Goal: Task Accomplishment & Management: Manage account settings

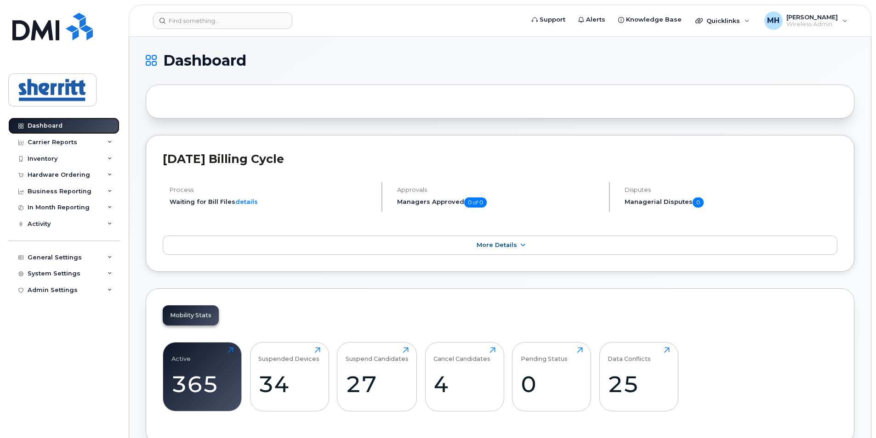
click at [75, 122] on link "Dashboard" at bounding box center [63, 126] width 111 height 17
click at [251, 29] on header "Support Alerts Knowledge Base Quicklinks Suspend / Cancel Device Change SIM Car…" at bounding box center [500, 21] width 743 height 32
click at [251, 25] on input at bounding box center [222, 20] width 139 height 17
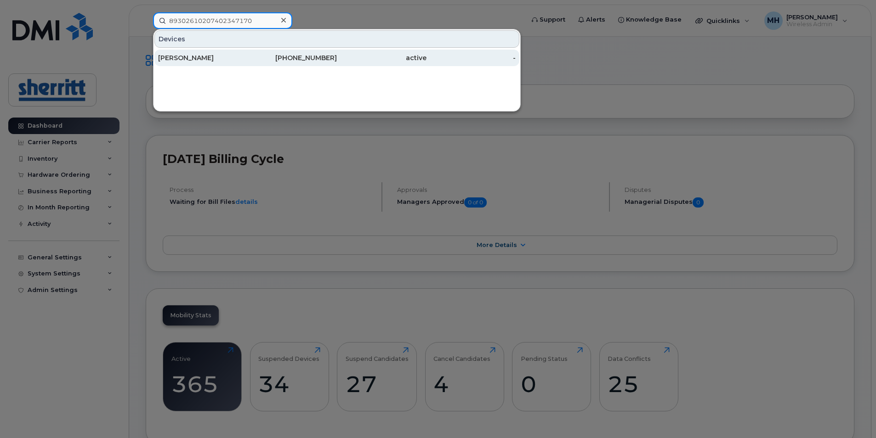
type input "89302610207402347170"
click at [256, 60] on div "587-545-2632" at bounding box center [293, 57] width 90 height 9
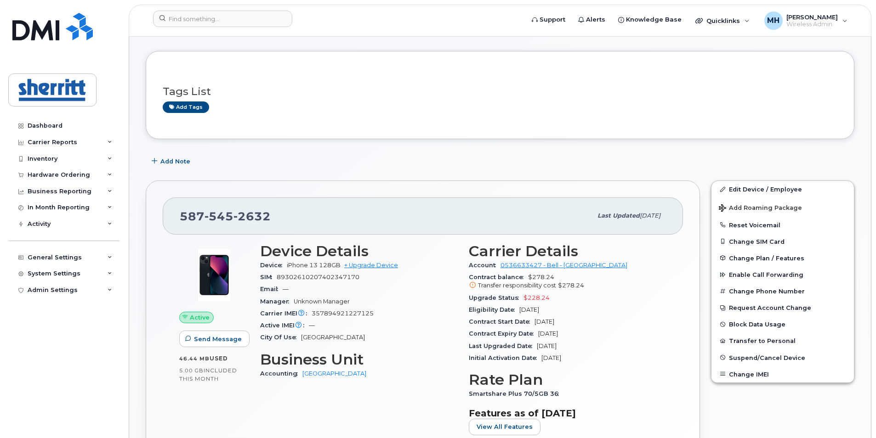
scroll to position [46, 0]
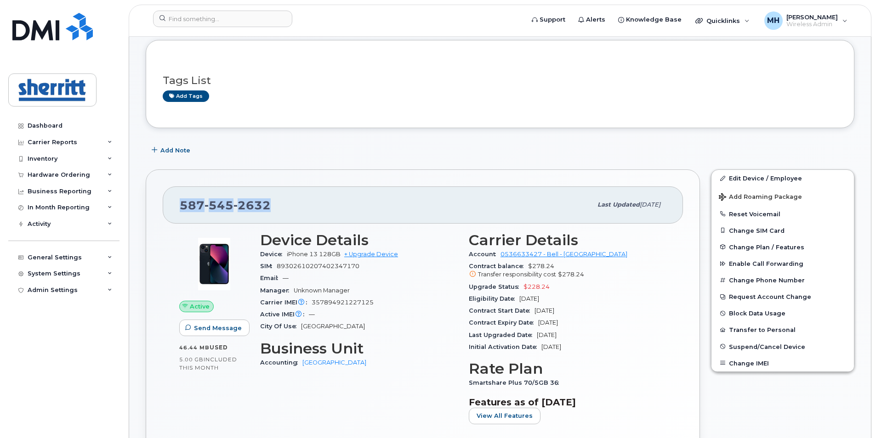
drag, startPoint x: 274, startPoint y: 207, endPoint x: 175, endPoint y: 204, distance: 99.3
click at [175, 204] on div "587 545 2632 Last updated Sep 03, 2025" at bounding box center [423, 205] width 520 height 37
copy span "587 545 2632"
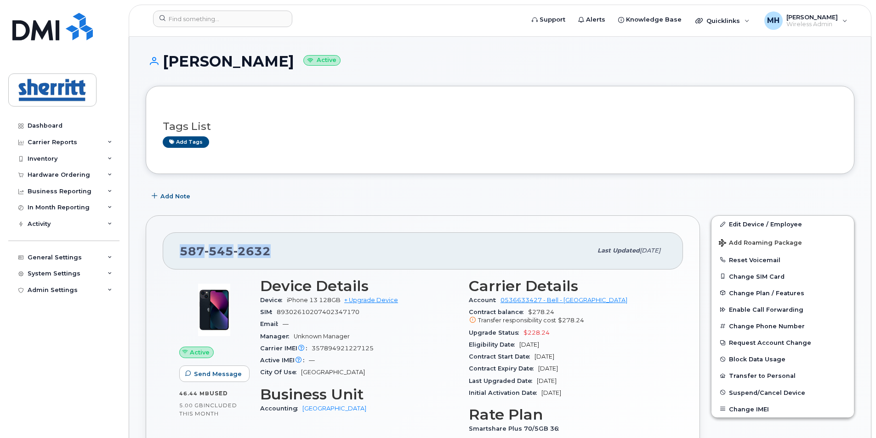
drag, startPoint x: 289, startPoint y: 63, endPoint x: 165, endPoint y: 67, distance: 123.7
click at [165, 67] on h1 "Jonathan Rudolf Active" at bounding box center [500, 61] width 709 height 16
copy h1 "Jonathan Rudolf"
drag, startPoint x: 269, startPoint y: 252, endPoint x: 173, endPoint y: 252, distance: 96.0
click at [173, 252] on div "587 545 2632 Last updated Sep 03, 2025" at bounding box center [423, 251] width 520 height 37
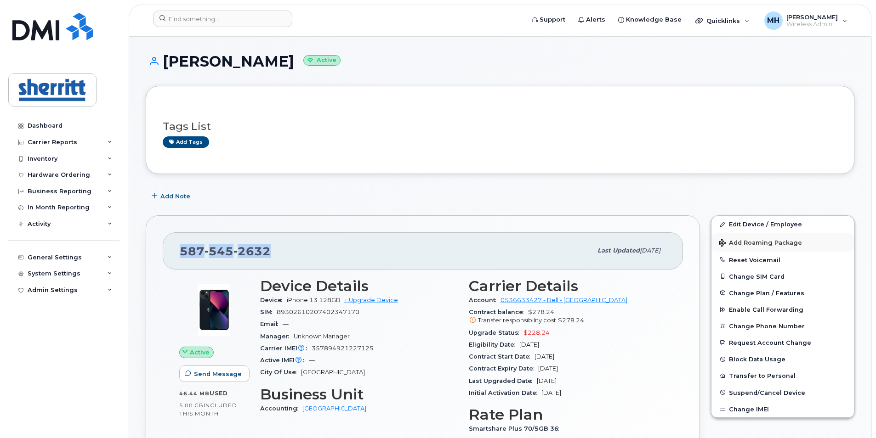
copy span "587 545 2632"
click at [777, 394] on span "Suspend/Cancel Device" at bounding box center [767, 392] width 76 height 7
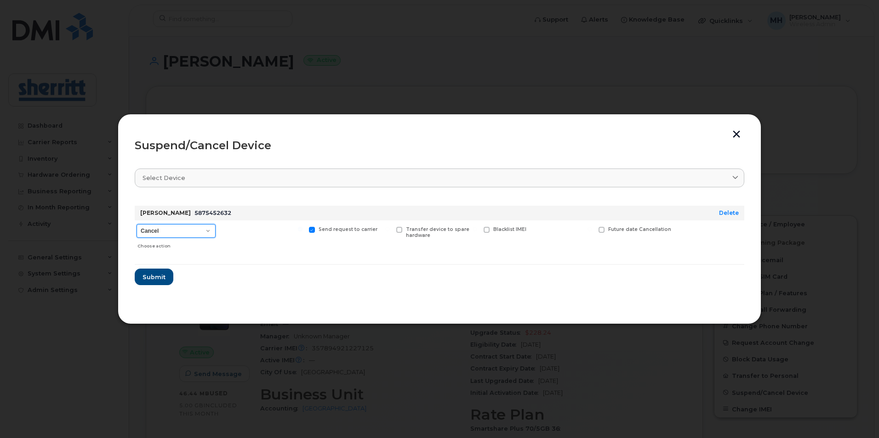
click at [192, 231] on select "Cancel Suspend - Extend Suspension Suspend - Reduced Rate Suspend - Full Rate S…" at bounding box center [175, 231] width 79 height 14
select select "[object Object]"
click at [136, 224] on select "Cancel Suspend - Extend Suspension Suspend - Reduced Rate Suspend - Full Rate S…" at bounding box center [175, 231] width 79 height 14
click at [153, 277] on span "Submit" at bounding box center [153, 277] width 23 height 9
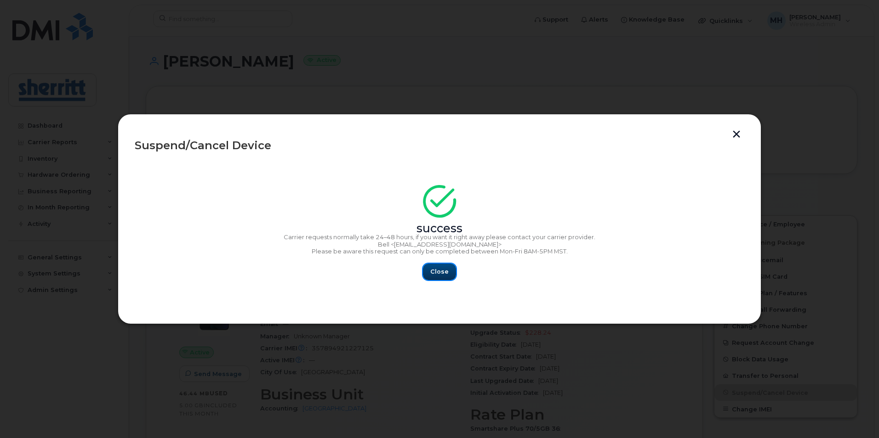
click at [441, 276] on span "Close" at bounding box center [439, 271] width 18 height 9
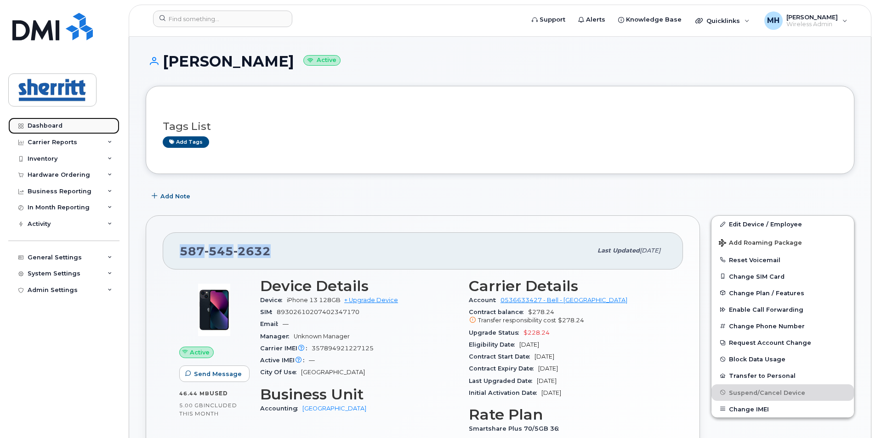
click at [57, 124] on div "Dashboard" at bounding box center [45, 125] width 35 height 7
